Goal: Task Accomplishment & Management: Complete application form

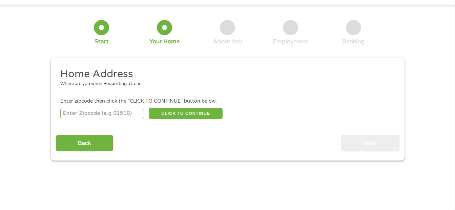
scroll to position [34, 0]
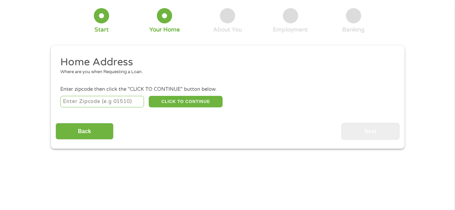
click at [117, 101] on input "number" at bounding box center [102, 102] width 84 height 12
type input "34669"
click at [59, 118] on div "Back Next" at bounding box center [228, 128] width 344 height 21
click at [184, 101] on button "CLICK TO CONTINUE" at bounding box center [186, 102] width 74 height 12
type input "34669"
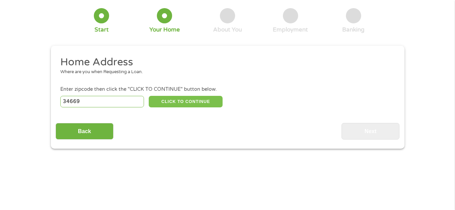
type input "[PERSON_NAME]"
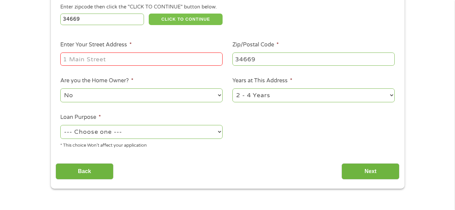
scroll to position [135, 0]
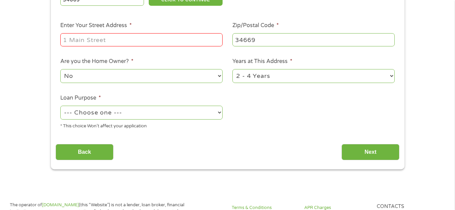
click at [126, 37] on input "Enter Your Street Address *" at bounding box center [141, 39] width 162 height 13
type input "[STREET_ADDRESS]"
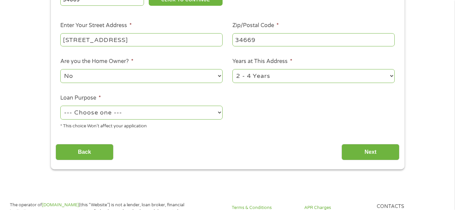
click at [151, 115] on select "--- Choose one --- Pay Bills Debt Consolidation Home Improvement Major Purchase…" at bounding box center [141, 113] width 162 height 14
select select "debtconsolidation"
click at [60, 106] on select "--- Choose one --- Pay Bills Debt Consolidation Home Improvement Major Purchase…" at bounding box center [141, 113] width 162 height 14
click at [372, 151] on input "Next" at bounding box center [370, 152] width 58 height 17
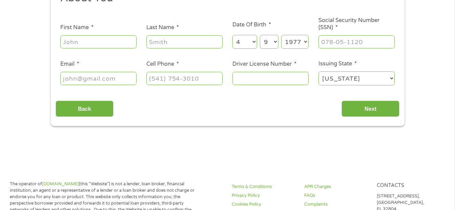
scroll to position [102, 0]
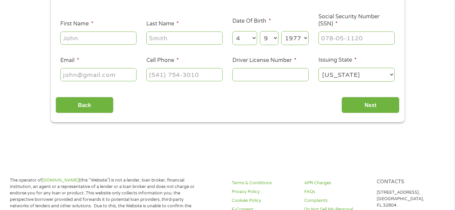
click at [108, 41] on input "First Name *" at bounding box center [98, 38] width 76 height 13
type input "[PERSON_NAME]"
type input "Ewelukwa"
type input "[EMAIL_ADDRESS][DOMAIN_NAME]"
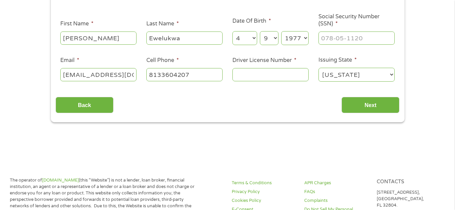
type input "[PHONE_NUMBER]"
click at [239, 105] on div "Back Next" at bounding box center [228, 102] width 344 height 21
click at [352, 38] on input "___-__-____" at bounding box center [356, 38] width 76 height 13
type input "520-63-8065"
click at [281, 73] on input "Driver License Number *" at bounding box center [270, 74] width 76 height 13
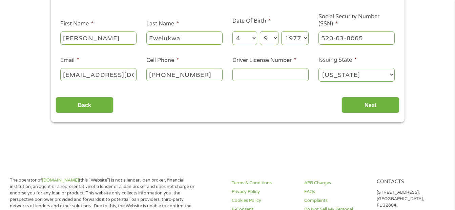
click at [280, 75] on input "Driver License Number *" at bounding box center [270, 74] width 76 height 13
type input "e"
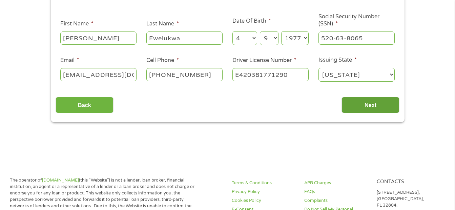
type input "E420381771290"
click at [374, 105] on input "Next" at bounding box center [370, 105] width 58 height 17
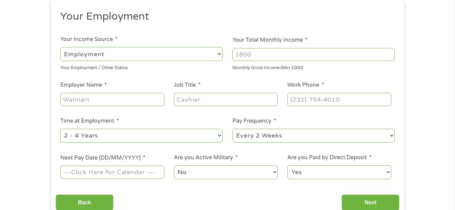
scroll to position [68, 0]
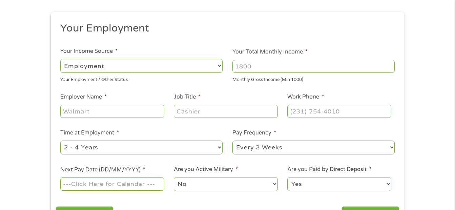
click at [276, 66] on input "Your Total Monthly Income *" at bounding box center [313, 66] width 162 height 13
click at [310, 66] on input "Your Total Monthly Income *" at bounding box center [313, 66] width 162 height 13
click at [390, 65] on input "1000" at bounding box center [313, 66] width 162 height 13
click at [390, 65] on input "1001" at bounding box center [313, 66] width 162 height 13
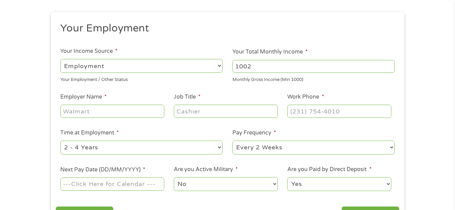
click at [390, 65] on input "1002" at bounding box center [313, 66] width 162 height 13
click at [390, 65] on input "1147" at bounding box center [313, 66] width 162 height 13
drag, startPoint x: 265, startPoint y: 65, endPoint x: 202, endPoint y: 72, distance: 63.7
click at [202, 72] on ul "Your Employment Your Income Source * --- Choose one --- Employment [DEMOGRAPHIC…" at bounding box center [228, 109] width 344 height 175
type input "2300"
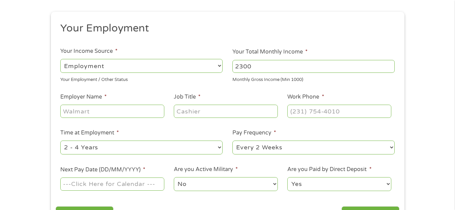
click at [171, 87] on ul "Your Employment Your Income Source * --- Choose one --- Employment [DEMOGRAPHIC…" at bounding box center [228, 109] width 344 height 175
click at [233, 80] on div "Monthly Gross Income (Min 1000)" at bounding box center [313, 78] width 162 height 9
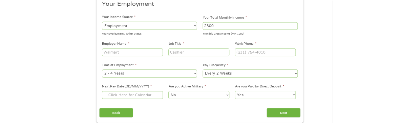
scroll to position [102, 0]
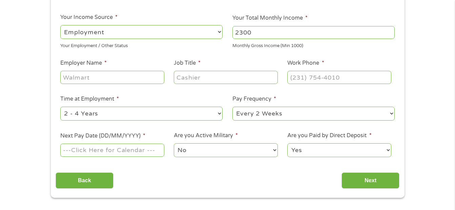
click at [113, 77] on input "Employer Name *" at bounding box center [112, 77] width 104 height 13
click at [237, 78] on input "Job Title *" at bounding box center [226, 77] width 104 height 13
click at [111, 75] on input "Employer Name *" at bounding box center [112, 77] width 104 height 13
paste input "G"
click at [127, 75] on input "Employer Name *" at bounding box center [112, 77] width 104 height 13
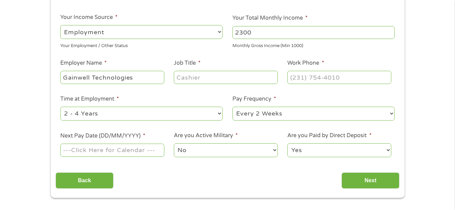
click at [202, 79] on input "Job Title *" at bounding box center [226, 77] width 104 height 13
click at [140, 76] on input "Gainwell Technologies" at bounding box center [112, 77] width 104 height 13
drag, startPoint x: 142, startPoint y: 78, endPoint x: 31, endPoint y: 75, distance: 110.8
click at [31, 75] on div "1 Start 2 Your Home 3 About You 4 Employment 5 Banking 6 This field is hidden w…" at bounding box center [227, 64] width 455 height 267
drag, startPoint x: 90, startPoint y: 77, endPoint x: 44, endPoint y: 77, distance: 46.1
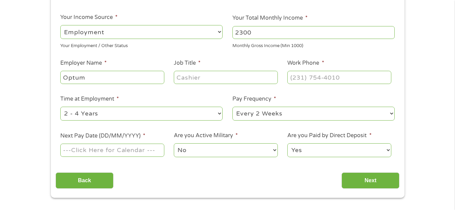
click at [44, 77] on div "1 Start 2 Your Home 3 About You 4 Employment 5 Banking 6 This field is hidden w…" at bounding box center [227, 64] width 455 height 267
click at [89, 77] on input "Optum" at bounding box center [112, 77] width 104 height 13
click at [90, 78] on input "Optum" at bounding box center [112, 77] width 104 height 13
type input "Optum Financial"
click at [232, 79] on input "Job Title *" at bounding box center [226, 77] width 104 height 13
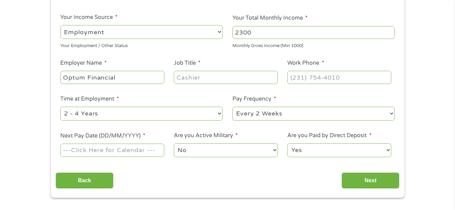
click at [218, 77] on input "Job Title *" at bounding box center [226, 77] width 104 height 13
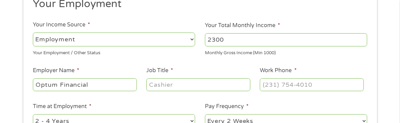
click at [194, 84] on input "Job Title *" at bounding box center [198, 84] width 104 height 13
click at [175, 84] on input "Job Title *" at bounding box center [198, 84] width 104 height 13
type input "Fraud Waste Abuse & Error Operation"
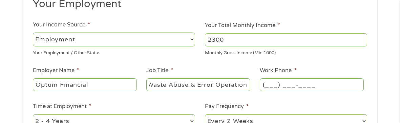
click at [300, 88] on input "(___) ___-____" at bounding box center [312, 84] width 104 height 13
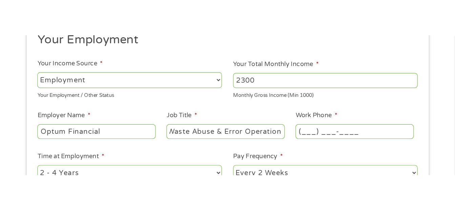
scroll to position [0, 0]
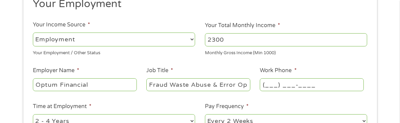
click at [264, 84] on input "(___) ___-____" at bounding box center [312, 84] width 104 height 13
type input "[PHONE_NUMBER]"
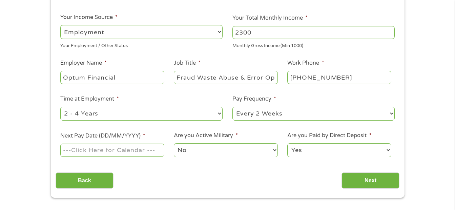
click at [159, 113] on select "--- Choose one --- 1 Year or less 1 - 2 Years 2 - 4 Years Over 4 Years" at bounding box center [141, 114] width 162 height 14
select select "60months"
click at [60, 107] on select "--- Choose one --- 1 Year or less 1 - 2 Years 2 - 4 Years Over 4 Years" at bounding box center [141, 114] width 162 height 14
click at [320, 114] on select "--- Choose one --- Every 2 Weeks Every Week Monthly Semi-Monthly" at bounding box center [313, 114] width 162 height 14
click at [232, 107] on select "--- Choose one --- Every 2 Weeks Every Week Monthly Semi-Monthly" at bounding box center [313, 114] width 162 height 14
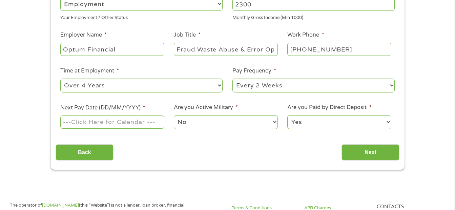
scroll to position [169, 0]
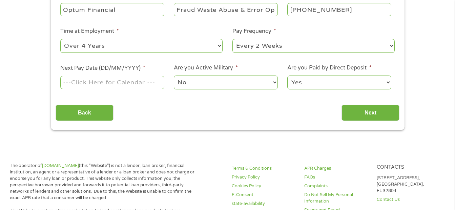
click at [113, 81] on input "Next Pay Date (DD/MM/YYYY) *" at bounding box center [112, 82] width 104 height 13
click at [151, 83] on input "[DATE]" at bounding box center [112, 82] width 104 height 13
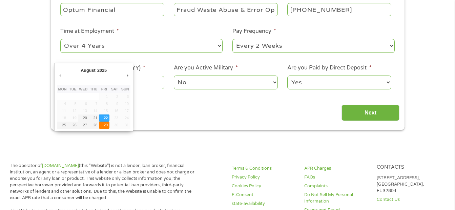
type input "[DATE]"
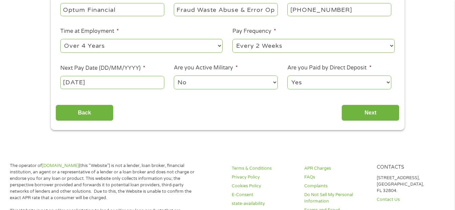
click at [158, 99] on div "Your Employment Your Income Source * --- Choose one --- Employment [DEMOGRAPHIC…" at bounding box center [228, 20] width 344 height 201
click at [373, 111] on input "Next" at bounding box center [370, 113] width 58 height 17
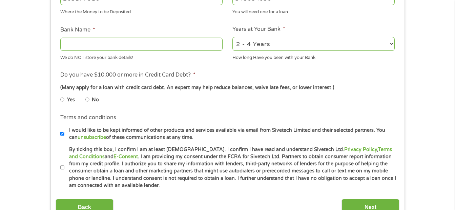
scroll to position [237, 0]
click at [87, 100] on input "No" at bounding box center [87, 100] width 4 height 11
radio input "true"
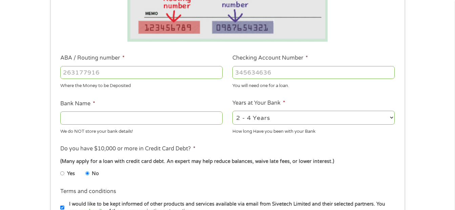
scroll to position [135, 0]
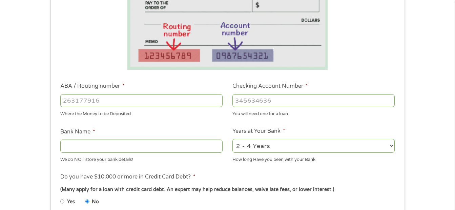
click at [128, 102] on input "ABA / Routing number *" at bounding box center [141, 100] width 162 height 13
click at [128, 100] on input "ABA / Routing number *" at bounding box center [141, 100] width 162 height 13
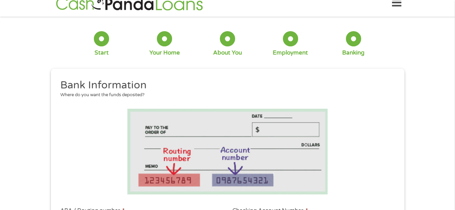
scroll to position [0, 0]
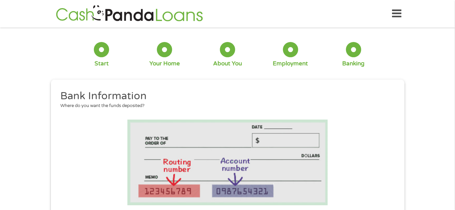
click at [166, 64] on div "Your Home" at bounding box center [164, 63] width 30 height 7
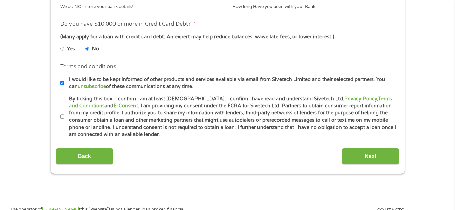
scroll to position [333, 0]
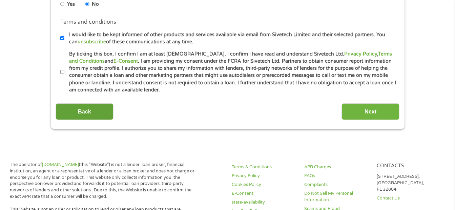
click at [79, 108] on input "Back" at bounding box center [85, 111] width 58 height 17
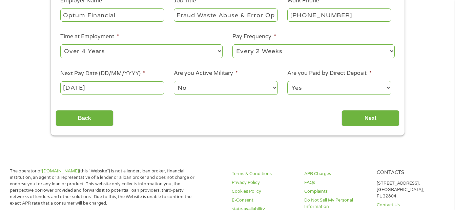
scroll to position [169, 0]
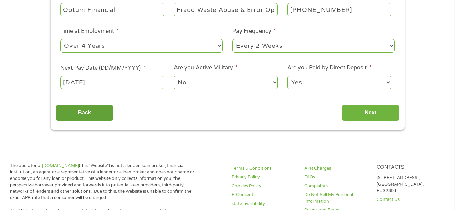
click at [81, 112] on input "Back" at bounding box center [85, 113] width 58 height 17
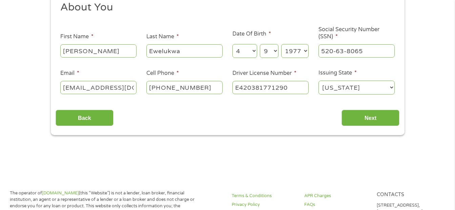
scroll to position [102, 0]
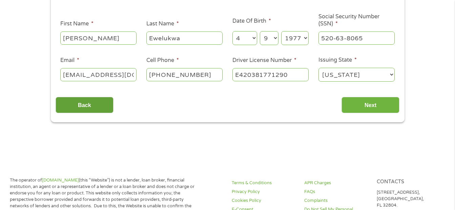
click at [86, 99] on input "Back" at bounding box center [85, 105] width 58 height 17
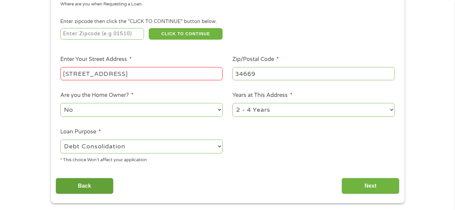
click at [91, 183] on input "Back" at bounding box center [85, 186] width 58 height 17
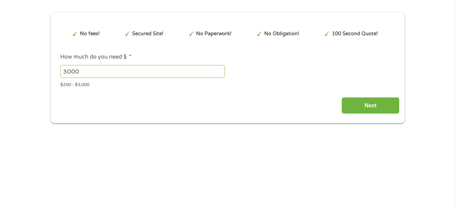
scroll to position [0, 0]
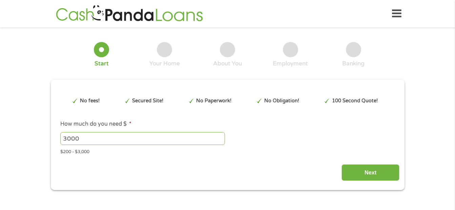
drag, startPoint x: 81, startPoint y: 138, endPoint x: 44, endPoint y: 141, distance: 37.0
click at [44, 141] on div "1 Start 2 Your Home 3 About You 4 Employment 5 Banking 6 This field is hidden w…" at bounding box center [227, 111] width 455 height 158
type input "1500"
click at [29, 125] on div "1 Start 2 Your Home 3 About You 4 Employment 5 Banking 6 This field is hidden w…" at bounding box center [227, 111] width 455 height 158
click at [154, 158] on div "This field is hidden when viewing the form gclid This field is hidden when view…" at bounding box center [228, 136] width 344 height 89
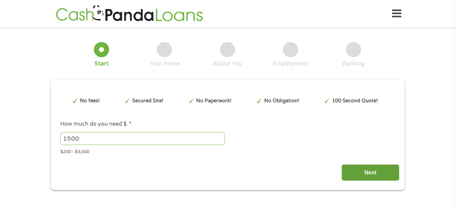
click at [371, 171] on input "Next" at bounding box center [370, 172] width 58 height 17
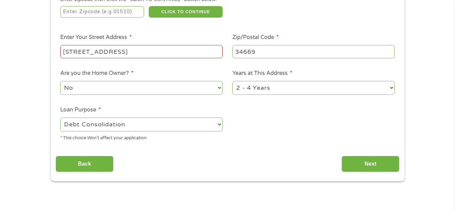
scroll to position [135, 0]
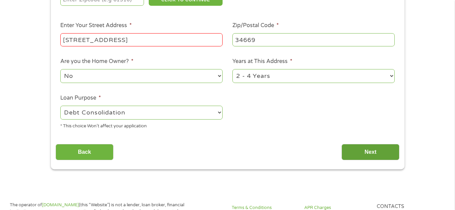
click at [373, 154] on input "Next" at bounding box center [370, 152] width 58 height 17
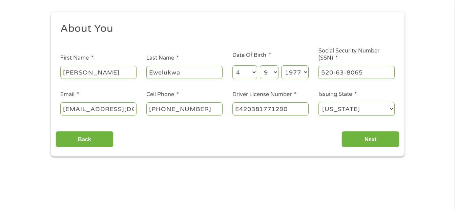
scroll to position [68, 0]
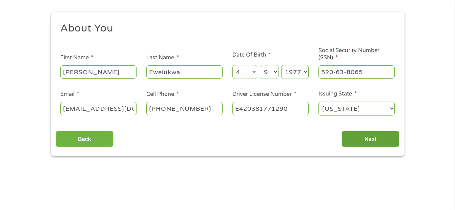
click at [369, 140] on input "Next" at bounding box center [370, 139] width 58 height 17
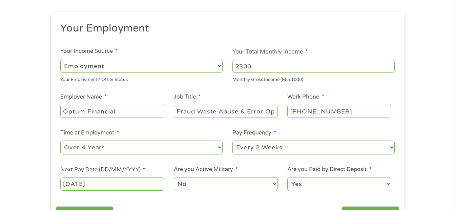
scroll to position [0, 0]
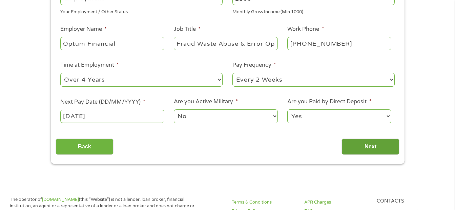
click at [368, 145] on input "Next" at bounding box center [370, 147] width 58 height 17
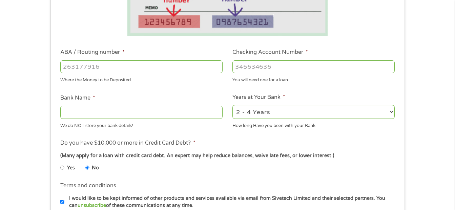
click at [118, 66] on input "ABA / Routing number *" at bounding box center [141, 66] width 162 height 13
click at [218, 66] on input "1" at bounding box center [141, 66] width 162 height 13
type input "0"
click at [218, 69] on input "0" at bounding box center [141, 66] width 162 height 13
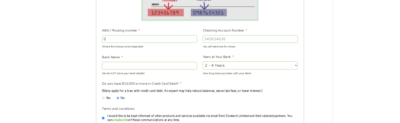
scroll to position [179, 0]
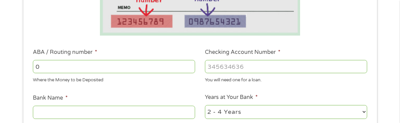
click at [250, 63] on input "Checking Account Number *" at bounding box center [286, 66] width 162 height 13
click at [251, 68] on input "Checking Account Number *" at bounding box center [286, 66] width 162 height 13
type input "989156143"
drag, startPoint x: 87, startPoint y: 66, endPoint x: 36, endPoint y: 67, distance: 50.8
click at [36, 67] on input "0" at bounding box center [114, 66] width 162 height 13
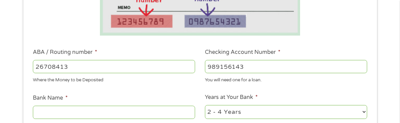
type input "267084131"
type input "[PERSON_NAME] [PERSON_NAME] BANK NA"
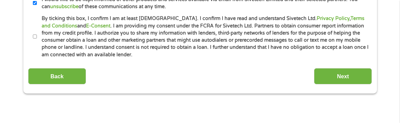
scroll to position [382, 0]
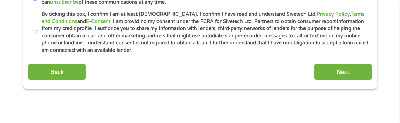
type input "267084131"
click at [34, 34] on input "By ticking this box, I confirm I am at least [DEMOGRAPHIC_DATA]. I confirm I ha…" at bounding box center [35, 32] width 4 height 11
checkbox input "true"
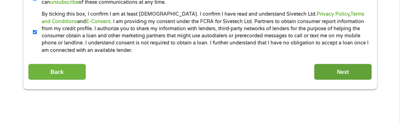
click at [337, 69] on input "Next" at bounding box center [343, 72] width 58 height 17
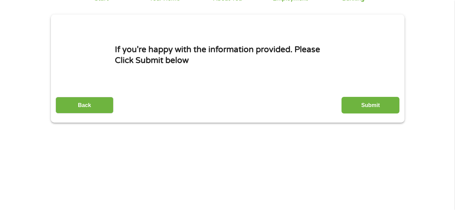
scroll to position [68, 0]
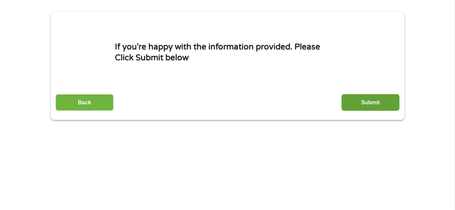
click at [348, 105] on input "Submit" at bounding box center [370, 102] width 58 height 17
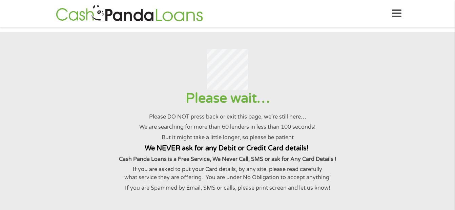
scroll to position [34, 0]
